Goal: Task Accomplishment & Management: Use online tool/utility

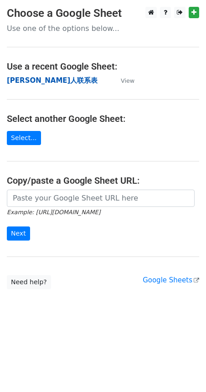
click at [13, 77] on strong "Tina红人联系表" at bounding box center [52, 80] width 90 height 8
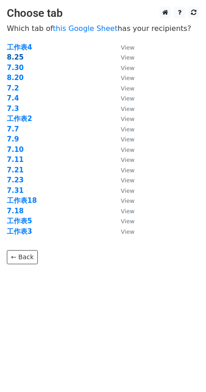
click at [20, 58] on strong "8.25" at bounding box center [15, 57] width 17 height 8
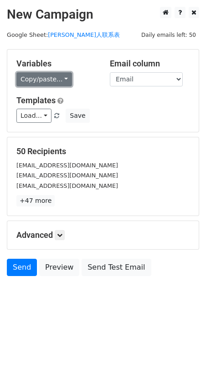
click at [62, 77] on link "Copy/paste..." at bounding box center [43, 79] width 55 height 14
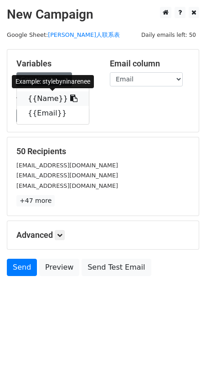
click at [70, 101] on icon at bounding box center [73, 98] width 7 height 7
